Goal: Task Accomplishment & Management: Use online tool/utility

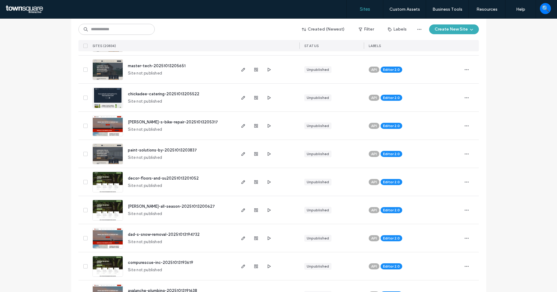
scroll to position [275, 0]
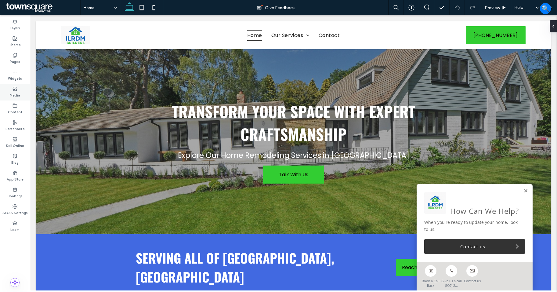
click at [16, 93] on label "Media" at bounding box center [15, 94] width 10 height 7
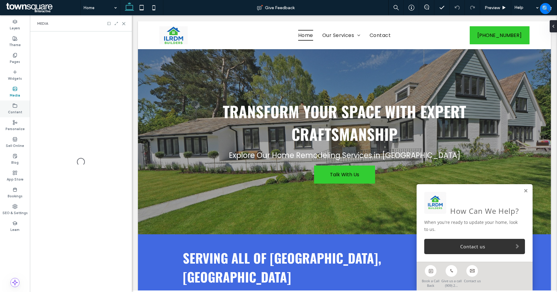
click at [17, 114] on label "Content" at bounding box center [15, 111] width 14 height 7
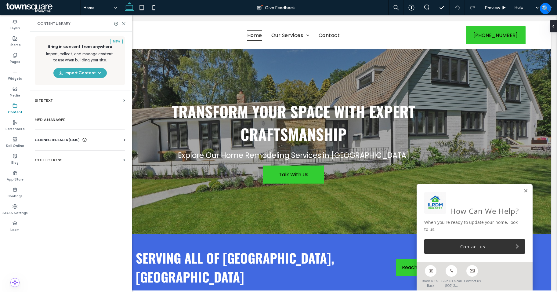
click at [111, 144] on div "Business Info Business Text Business Images Find and Replace" at bounding box center [81, 145] width 93 height 5
click at [118, 142] on div "CONNECTED DATA (CMS)" at bounding box center [81, 140] width 93 height 6
click at [104, 153] on label "Business Info" at bounding box center [81, 155] width 83 height 4
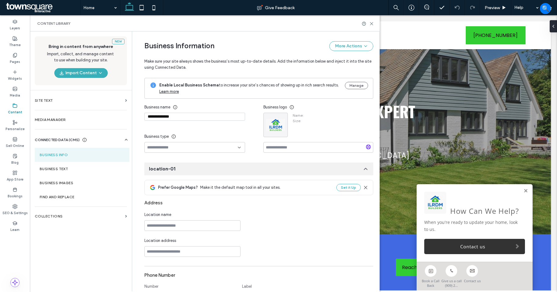
type input "**********"
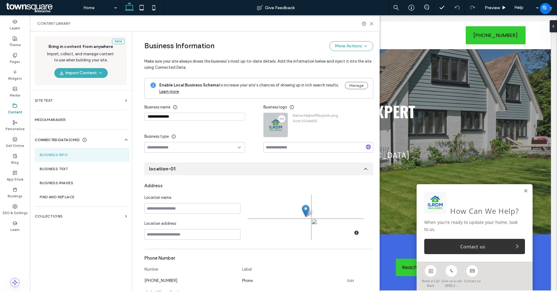
click at [282, 117] on span "button" at bounding box center [281, 118] width 7 height 7
click at [288, 132] on span at bounding box center [284, 133] width 7 height 7
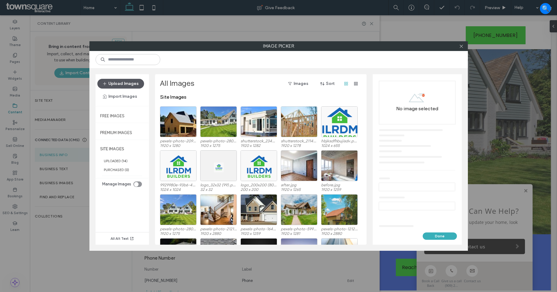
click at [140, 85] on button "Upload Images" at bounding box center [120, 84] width 47 height 10
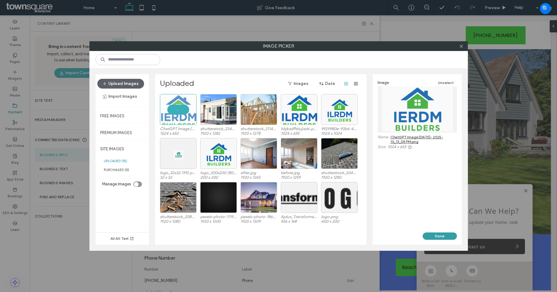
click at [435, 235] on button "Done" at bounding box center [440, 235] width 34 height 7
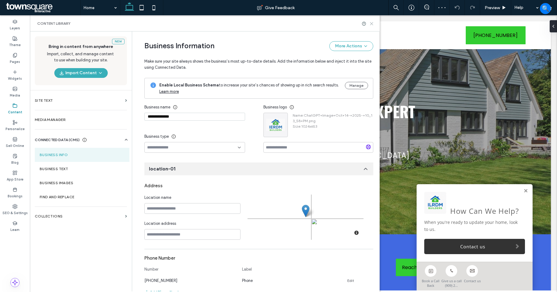
click at [372, 24] on use at bounding box center [371, 23] width 3 height 3
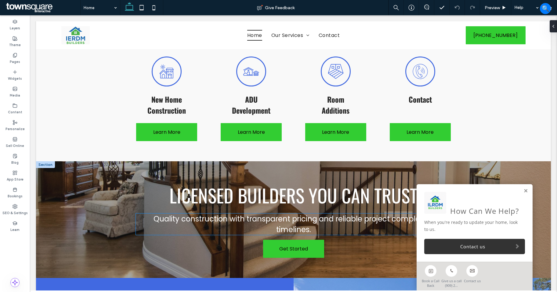
scroll to position [488, 0]
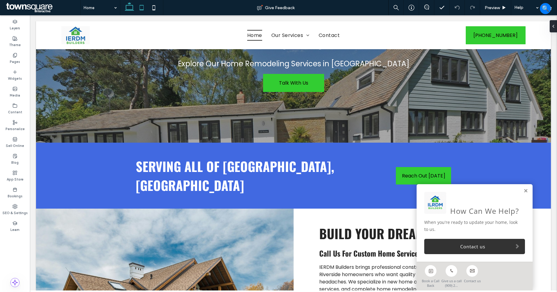
click at [144, 9] on icon at bounding box center [142, 8] width 12 height 12
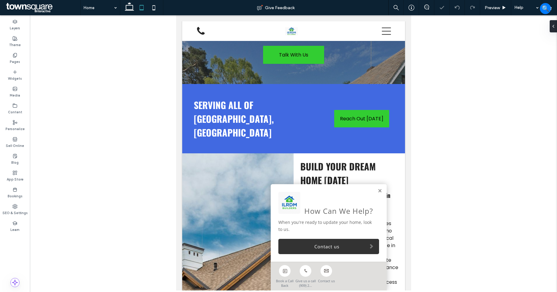
scroll to position [124, 0]
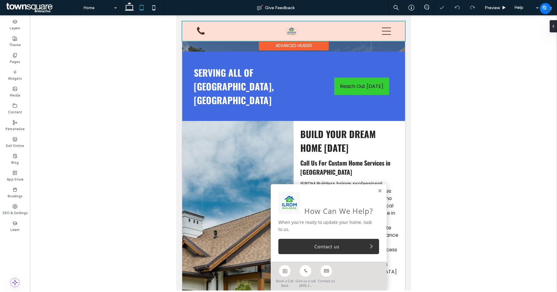
click at [283, 31] on div at bounding box center [293, 31] width 223 height 20
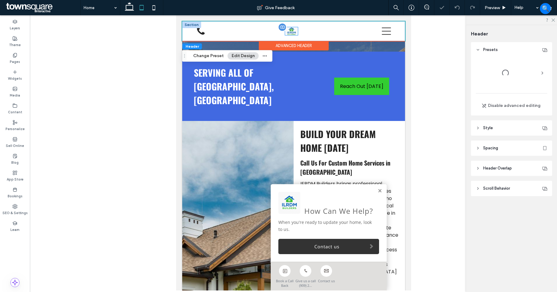
click at [286, 32] on div at bounding box center [291, 31] width 13 height 8
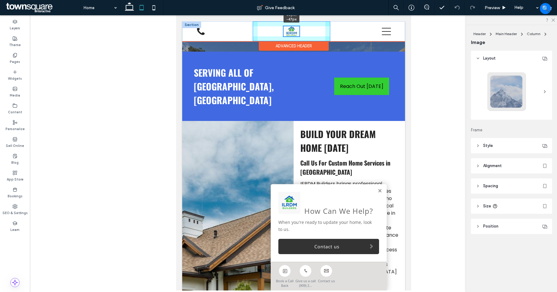
scroll to position [125, 0]
drag, startPoint x: 295, startPoint y: 36, endPoint x: 299, endPoint y: 37, distance: 4.6
click at [299, 37] on div "54px , -41px Home Our Services Contact (909) 260-0624" at bounding box center [293, 31] width 223 height 20
type input "**"
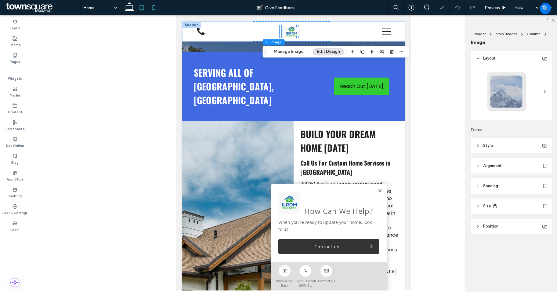
click at [150, 9] on icon at bounding box center [154, 8] width 12 height 12
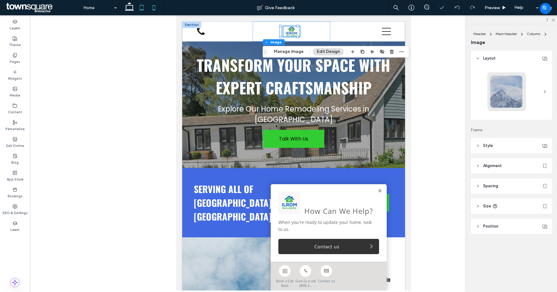
type input "**"
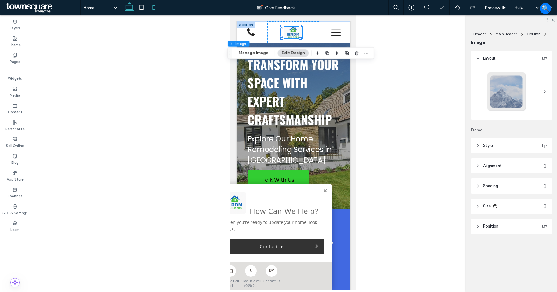
click at [129, 13] on icon at bounding box center [129, 8] width 12 height 12
type input "**"
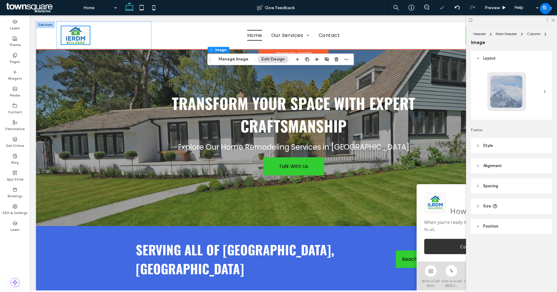
scroll to position [0, 0]
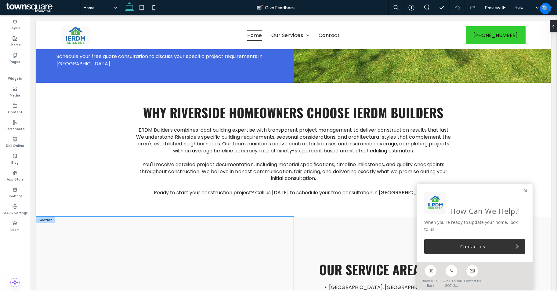
scroll to position [1000, 0]
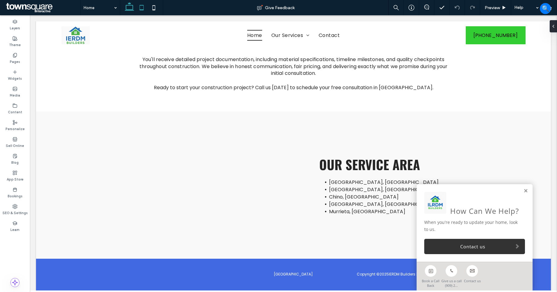
click at [138, 9] on icon at bounding box center [142, 8] width 12 height 12
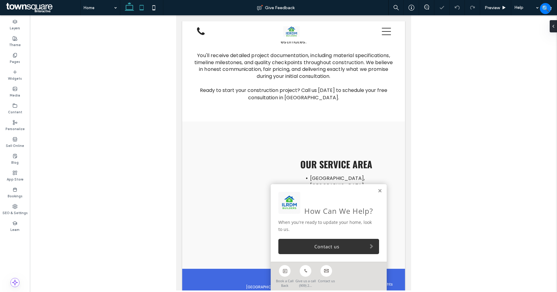
click at [131, 8] on icon at bounding box center [129, 8] width 12 height 12
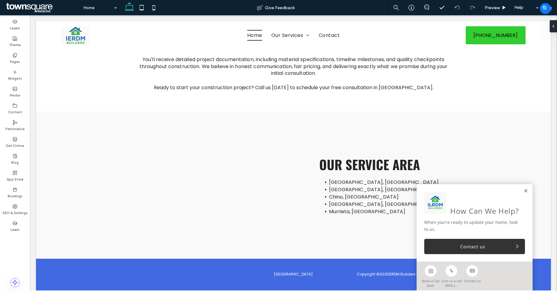
click at [525, 191] on div "How Can We Help? When you're ready to update your home, look to us. Contact us" at bounding box center [475, 223] width 116 height 78
click at [524, 191] on link at bounding box center [526, 190] width 5 height 5
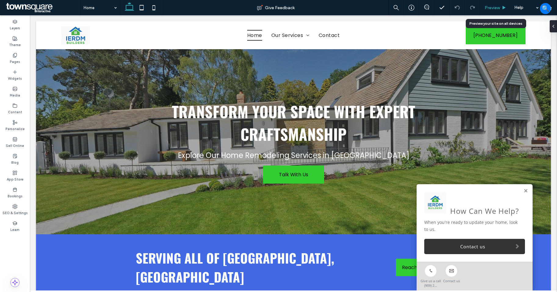
click at [487, 9] on span "Preview" at bounding box center [492, 7] width 15 height 5
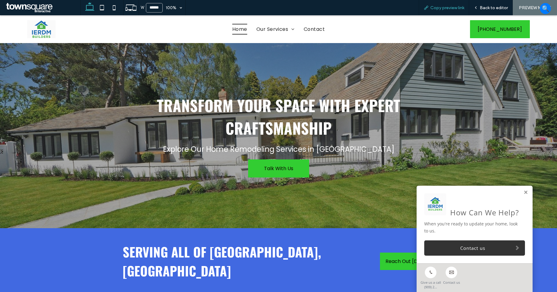
click at [451, 12] on div "Copy preview link" at bounding box center [444, 7] width 50 height 15
click at [451, 6] on span "Copy preview link" at bounding box center [447, 7] width 34 height 5
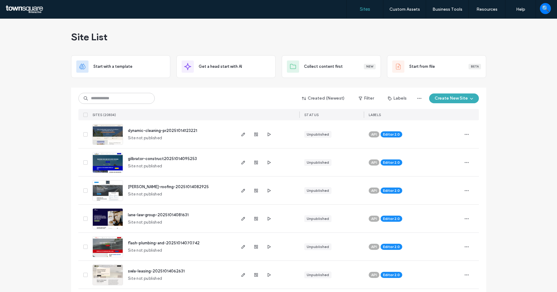
scroll to position [275, 0]
